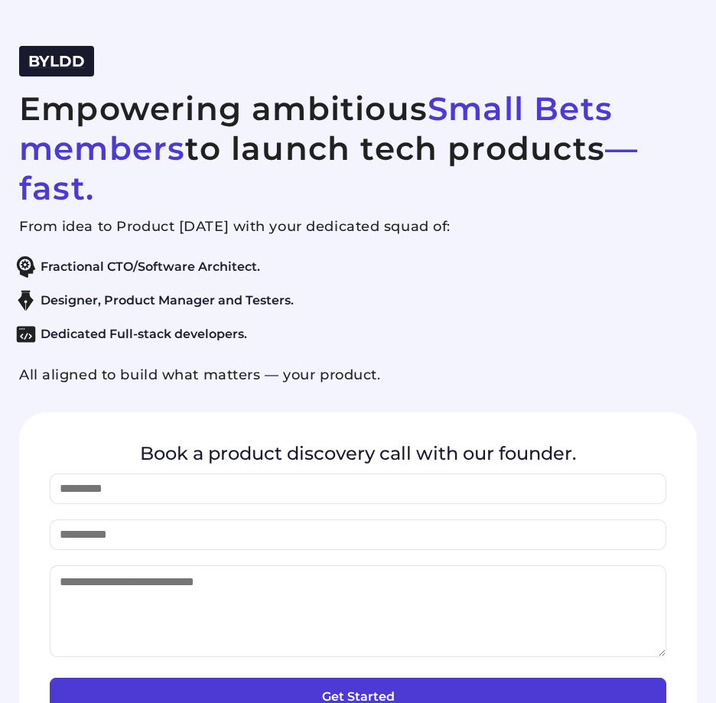
click at [70, 68] on span "BYLDD" at bounding box center [56, 61] width 57 height 18
click at [64, 68] on span "BYLDD" at bounding box center [56, 61] width 57 height 18
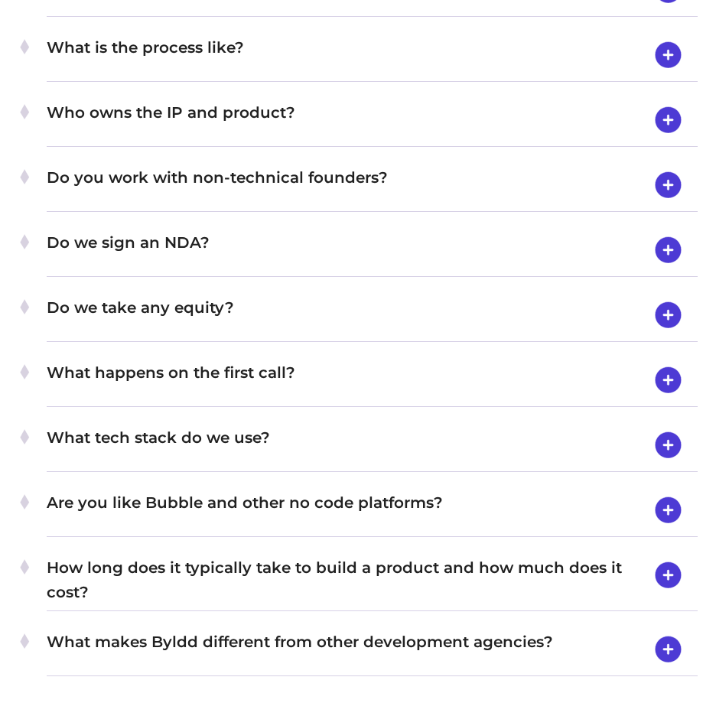
scroll to position [5254, 0]
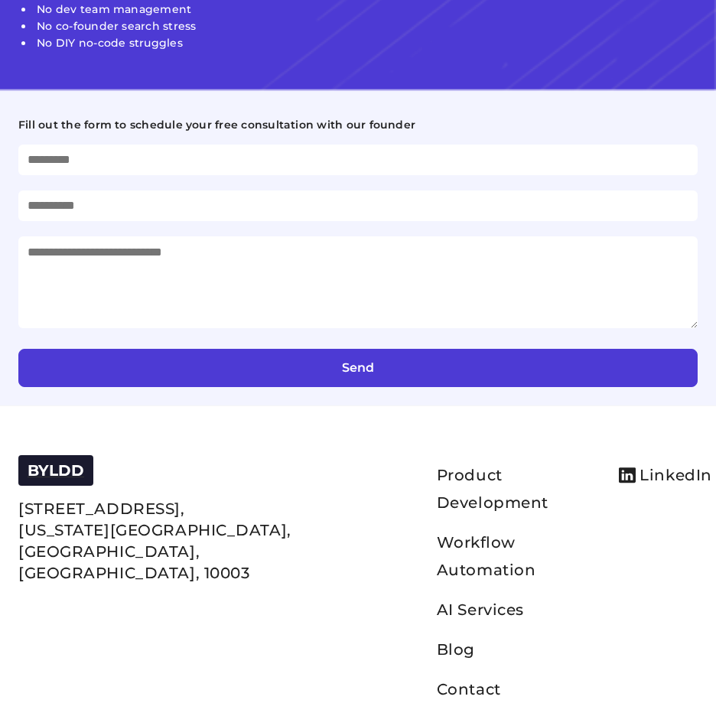
click at [62, 470] on span "BYLDD" at bounding box center [56, 470] width 57 height 18
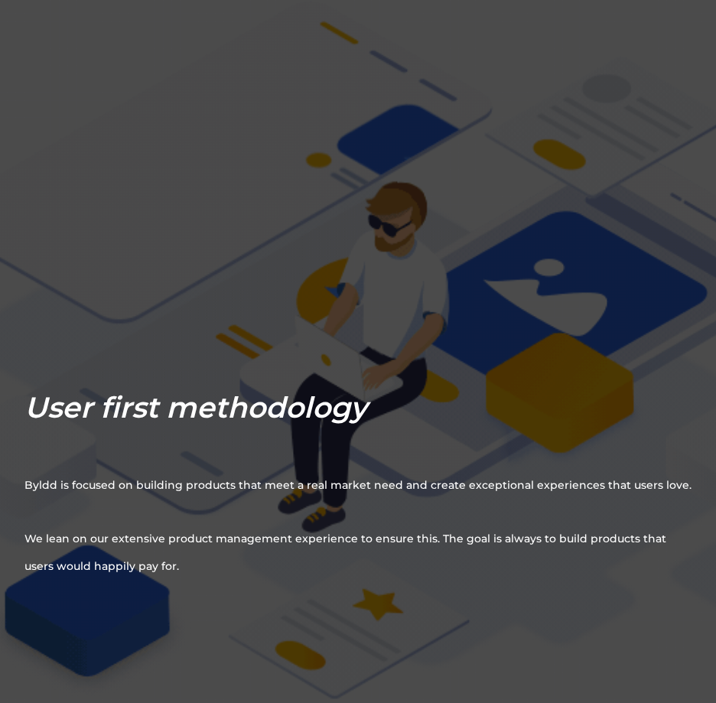
scroll to position [5268, 0]
